Goal: Navigation & Orientation: Understand site structure

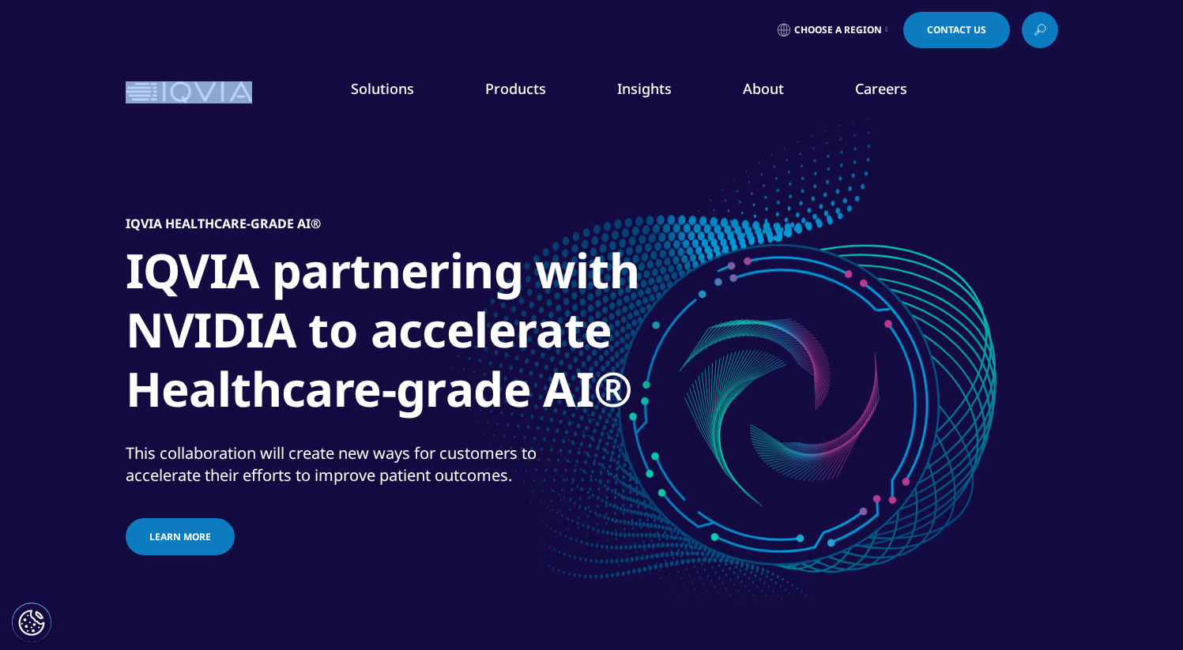
drag, startPoint x: 261, startPoint y: 96, endPoint x: 166, endPoint y: 95, distance: 95.6
click at [166, 95] on div "Solutions quick find a capability Clear Search Loading SOLUTIONS Research & Dev…" at bounding box center [592, 92] width 932 height 74
